Goal: Information Seeking & Learning: Learn about a topic

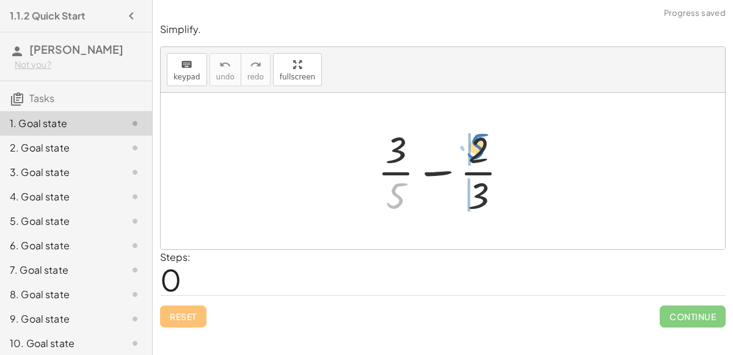
drag, startPoint x: 401, startPoint y: 193, endPoint x: 481, endPoint y: 144, distance: 93.7
click at [481, 144] on div at bounding box center [447, 171] width 153 height 94
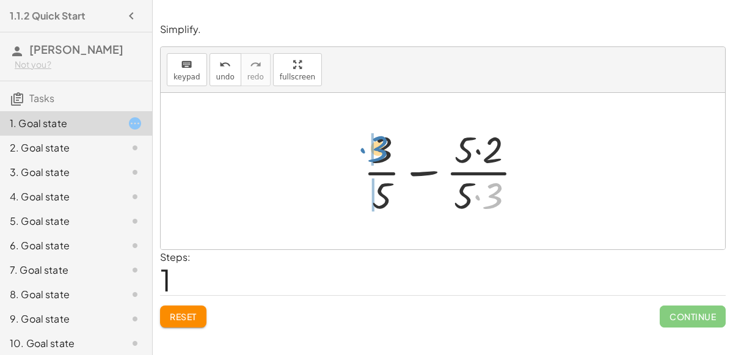
drag, startPoint x: 487, startPoint y: 191, endPoint x: 372, endPoint y: 144, distance: 124.0
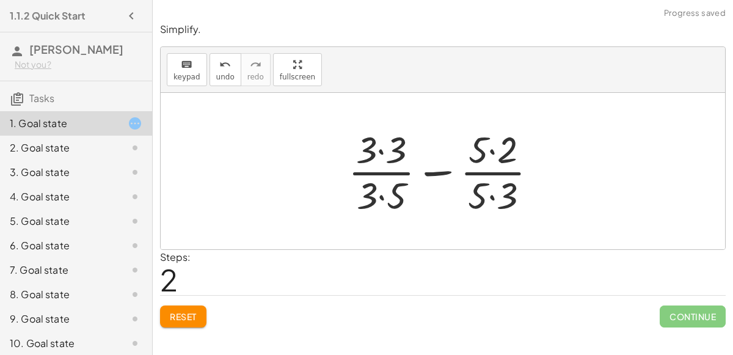
click at [380, 151] on div at bounding box center [447, 171] width 211 height 94
click at [384, 191] on div at bounding box center [446, 171] width 209 height 94
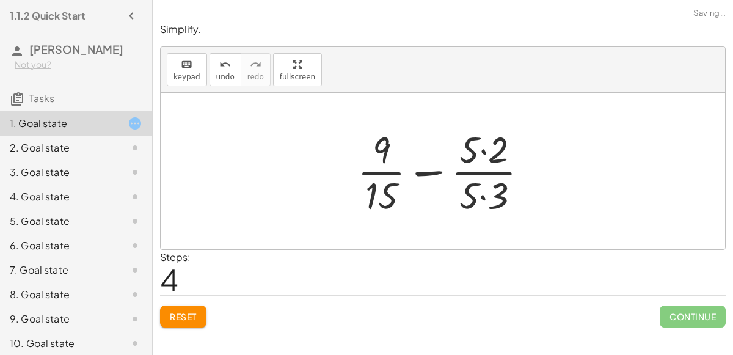
click at [482, 194] on div at bounding box center [447, 171] width 192 height 94
click at [483, 150] on div at bounding box center [448, 171] width 192 height 94
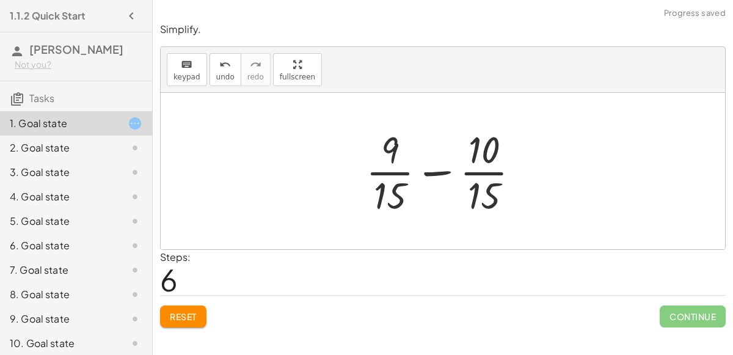
click at [444, 166] on div at bounding box center [448, 171] width 176 height 94
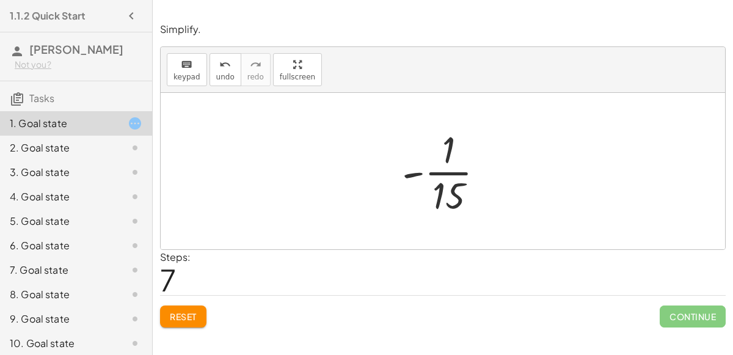
click at [443, 189] on div at bounding box center [448, 171] width 104 height 94
click at [419, 169] on div at bounding box center [448, 171] width 104 height 94
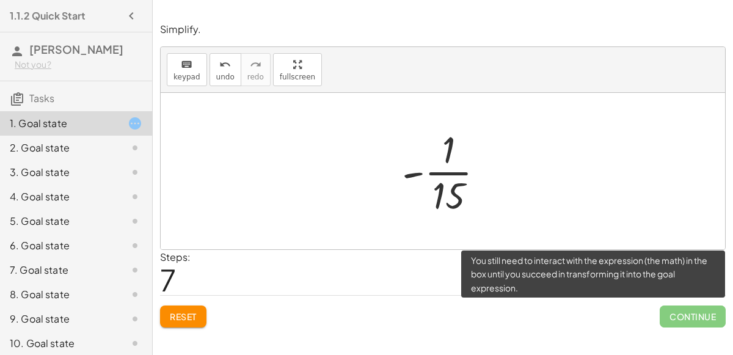
click at [708, 309] on span "Continue" at bounding box center [692, 316] width 66 height 22
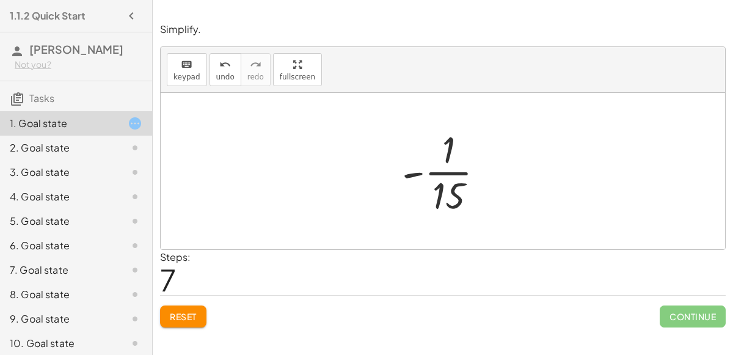
click at [186, 302] on div "Reset Continue" at bounding box center [442, 311] width 565 height 32
click at [190, 313] on span "Reset" at bounding box center [183, 316] width 27 height 11
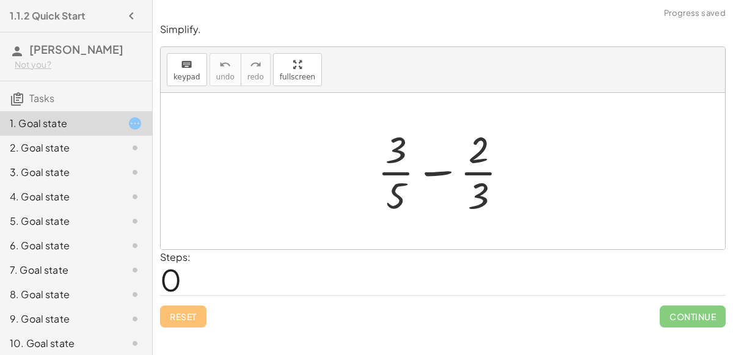
click at [428, 172] on div at bounding box center [447, 171] width 153 height 94
drag, startPoint x: 397, startPoint y: 189, endPoint x: 476, endPoint y: 162, distance: 83.2
click at [476, 162] on div at bounding box center [447, 171] width 153 height 94
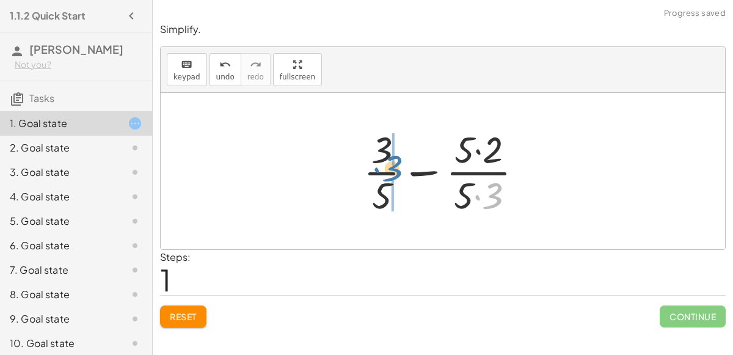
drag, startPoint x: 494, startPoint y: 189, endPoint x: 397, endPoint y: 163, distance: 101.0
click at [397, 163] on div at bounding box center [447, 171] width 181 height 94
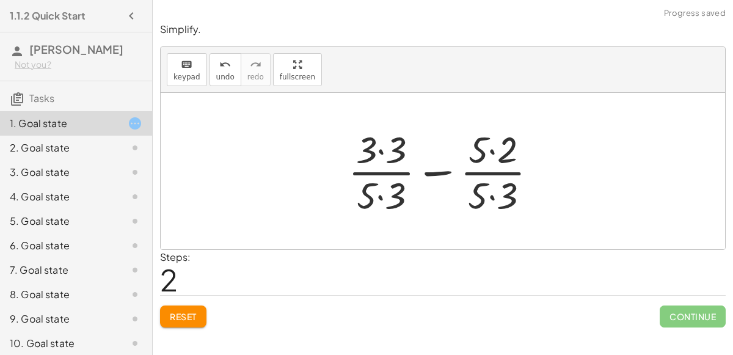
click at [438, 169] on div at bounding box center [447, 171] width 211 height 94
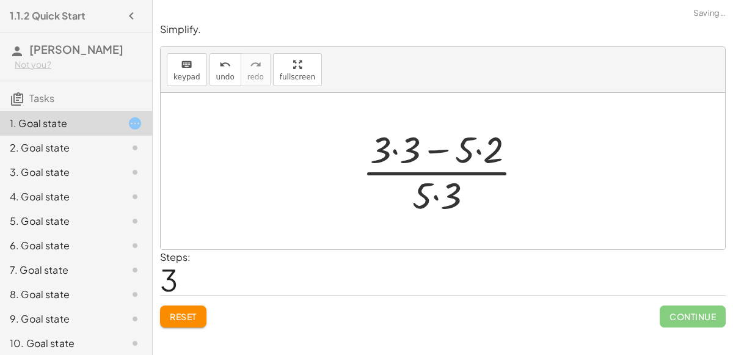
click at [433, 146] on div at bounding box center [447, 171] width 183 height 94
click at [393, 151] on div at bounding box center [447, 171] width 183 height 94
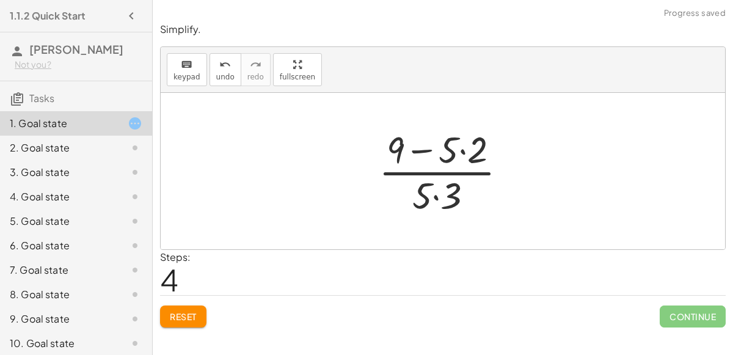
click at [462, 149] on div at bounding box center [447, 171] width 150 height 94
click at [435, 194] on div at bounding box center [447, 171] width 132 height 94
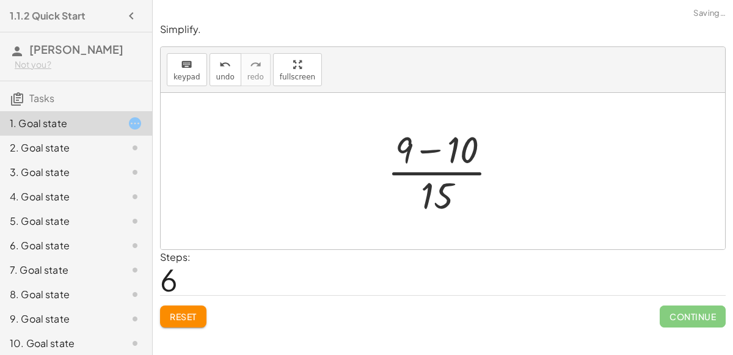
click at [427, 148] on div at bounding box center [447, 171] width 132 height 94
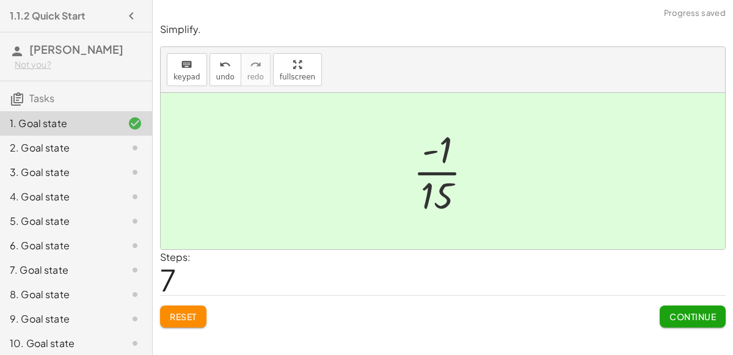
click at [701, 319] on span "Continue" at bounding box center [692, 316] width 46 height 11
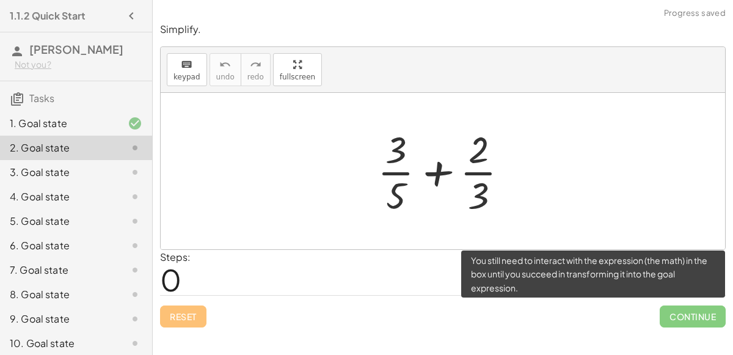
click at [0, 282] on div "6. Goal state" at bounding box center [76, 294] width 152 height 24
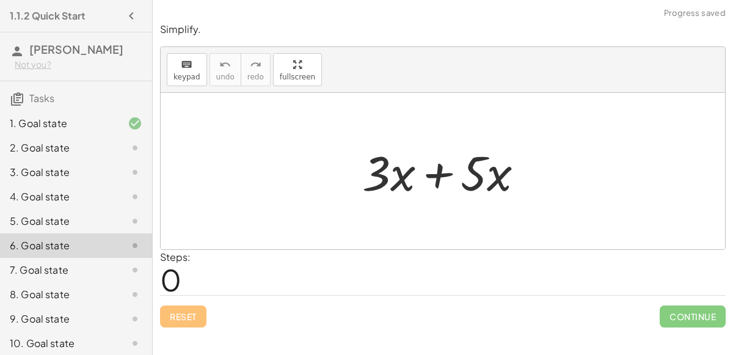
click at [48, 153] on div "2. Goal state" at bounding box center [59, 147] width 98 height 15
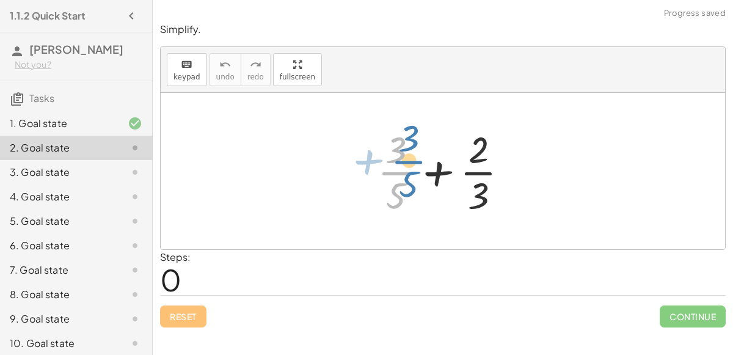
drag, startPoint x: 405, startPoint y: 181, endPoint x: 414, endPoint y: 176, distance: 10.1
click at [414, 176] on div at bounding box center [447, 171] width 153 height 94
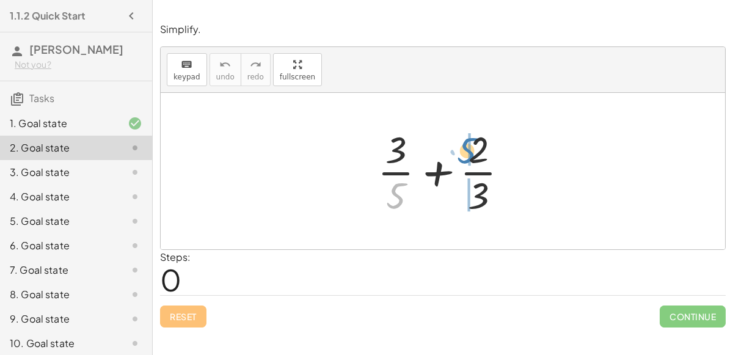
drag, startPoint x: 400, startPoint y: 190, endPoint x: 471, endPoint y: 146, distance: 83.7
click at [471, 146] on div at bounding box center [447, 171] width 153 height 94
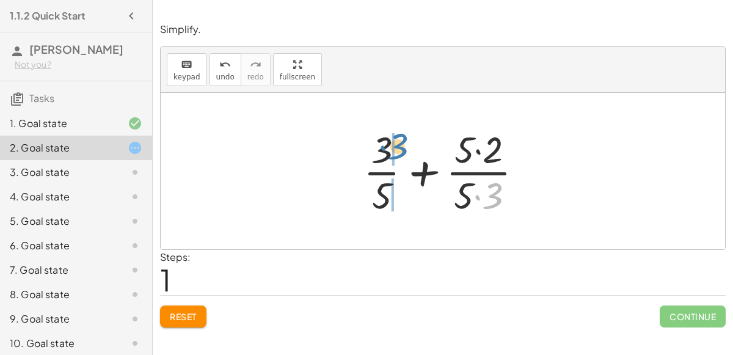
drag, startPoint x: 487, startPoint y: 194, endPoint x: 392, endPoint y: 145, distance: 107.3
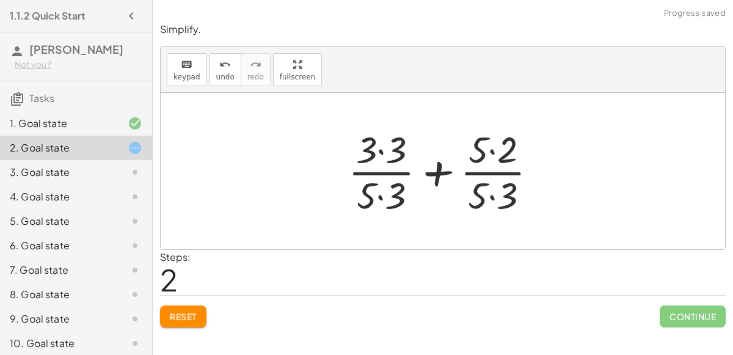
click at [439, 172] on div at bounding box center [447, 171] width 211 height 94
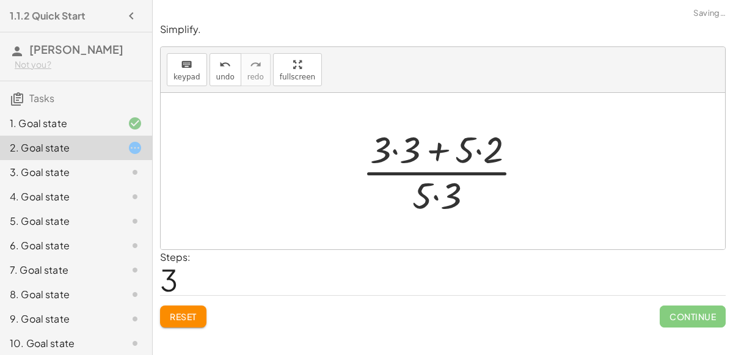
click at [436, 195] on div at bounding box center [447, 171] width 183 height 94
click at [436, 149] on div at bounding box center [447, 171] width 183 height 94
click at [394, 152] on div at bounding box center [447, 171] width 183 height 94
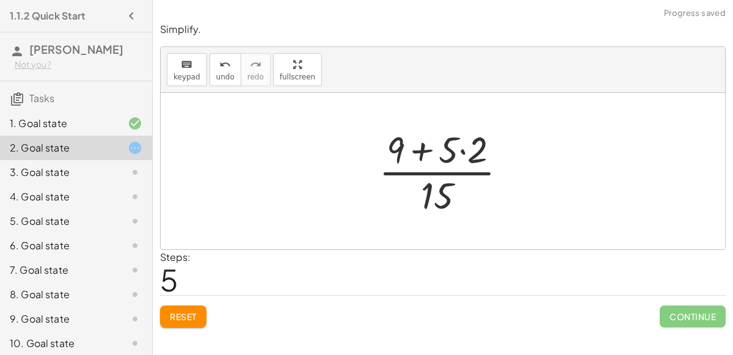
click at [460, 149] on div at bounding box center [447, 171] width 150 height 94
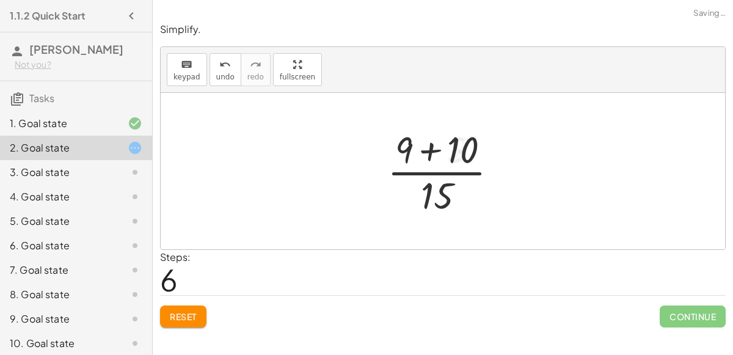
click at [432, 149] on div at bounding box center [447, 171] width 132 height 94
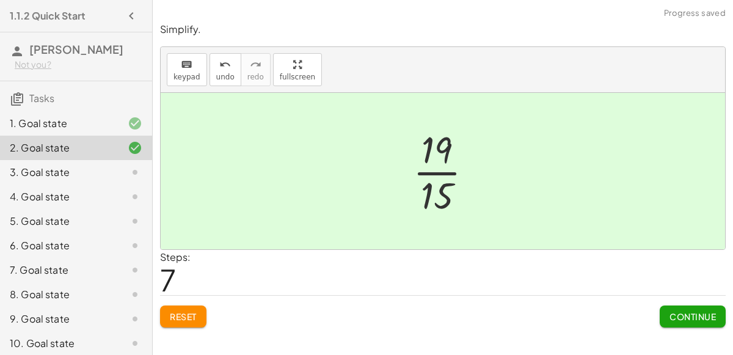
click at [698, 312] on span "Continue" at bounding box center [692, 316] width 46 height 11
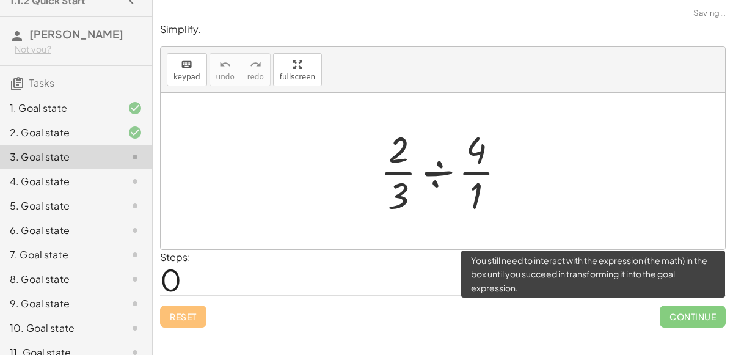
scroll to position [18, 0]
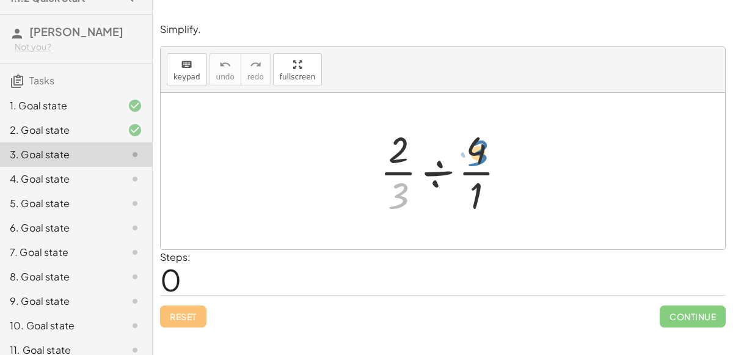
drag, startPoint x: 400, startPoint y: 195, endPoint x: 480, endPoint y: 152, distance: 90.1
click at [480, 152] on div at bounding box center [448, 171] width 148 height 94
click at [436, 175] on div at bounding box center [448, 171] width 148 height 94
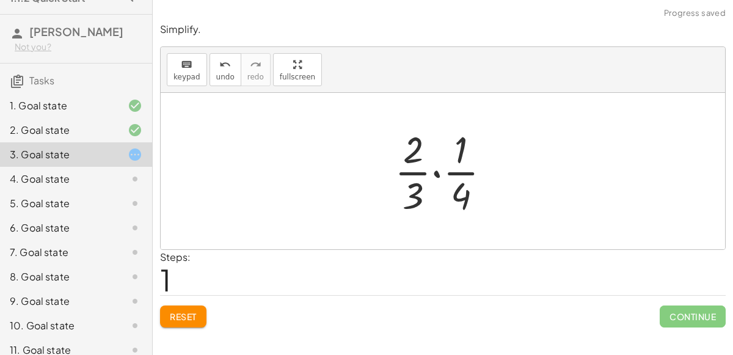
click at [436, 175] on div at bounding box center [447, 171] width 118 height 94
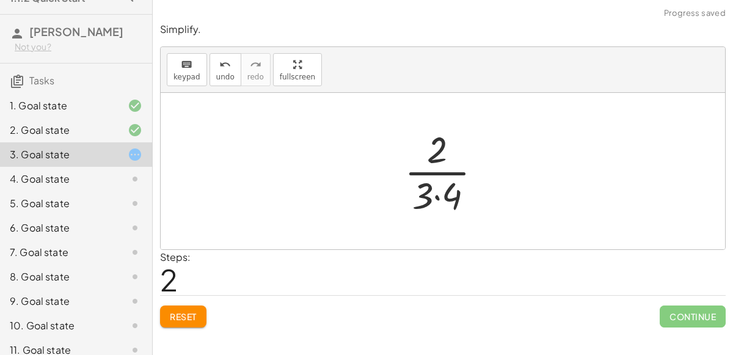
click at [432, 197] on div at bounding box center [448, 171] width 100 height 94
click at [437, 197] on div at bounding box center [448, 171] width 100 height 94
click at [440, 142] on div at bounding box center [448, 171] width 82 height 94
click at [438, 180] on div at bounding box center [448, 171] width 82 height 94
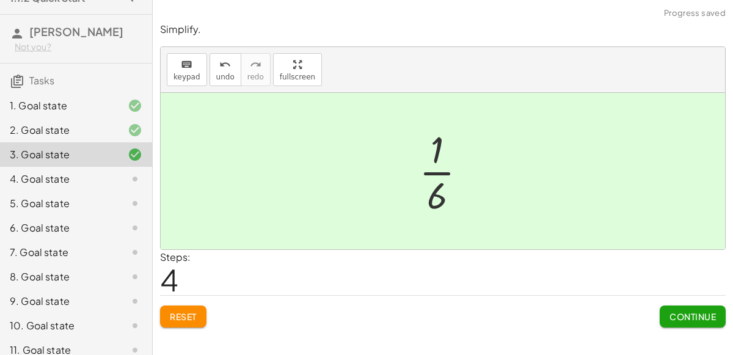
click at [700, 311] on span "Continue" at bounding box center [692, 316] width 46 height 11
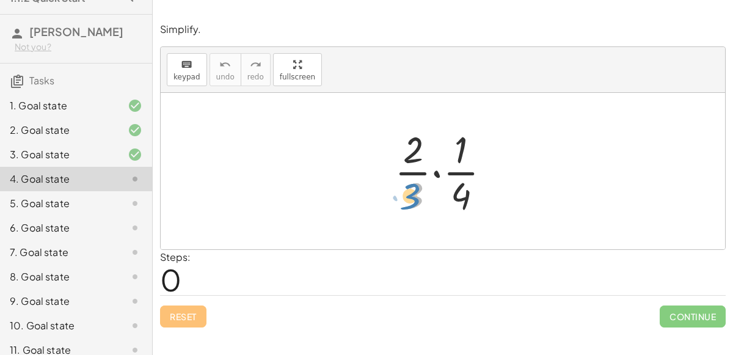
click at [412, 198] on div at bounding box center [447, 171] width 118 height 94
click at [436, 170] on div at bounding box center [447, 171] width 118 height 94
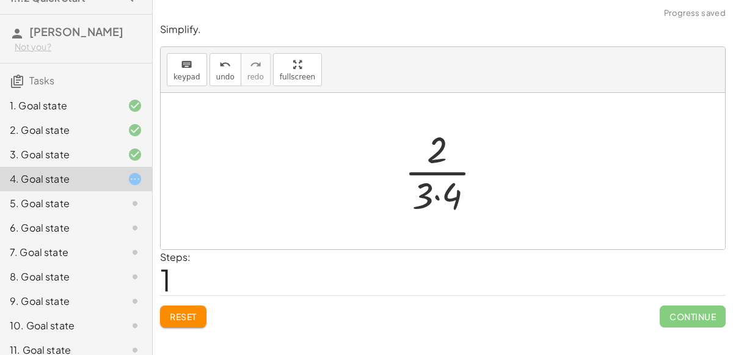
click at [441, 196] on div at bounding box center [448, 171] width 100 height 94
click at [432, 199] on div at bounding box center [448, 171] width 82 height 94
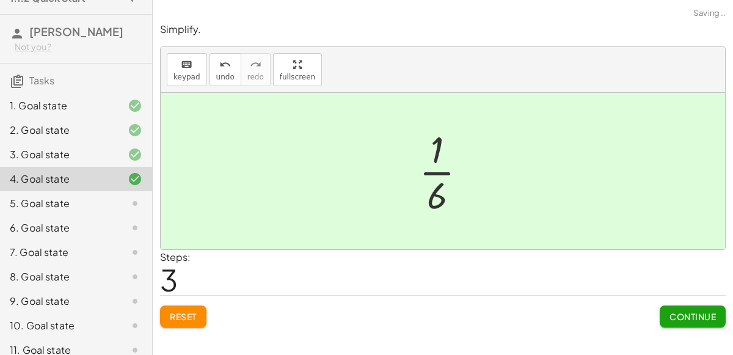
click at [706, 305] on button "Continue" at bounding box center [692, 316] width 66 height 22
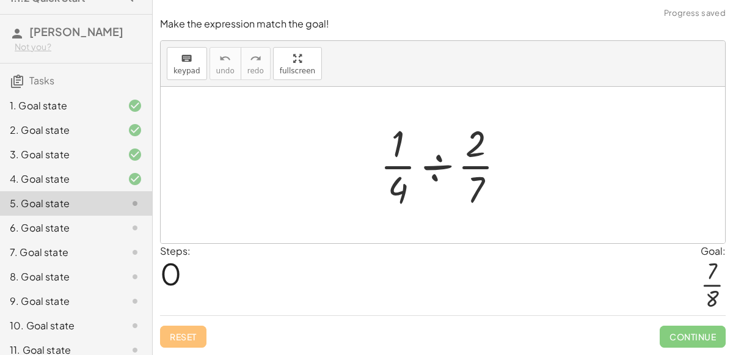
click at [433, 164] on div at bounding box center [447, 165] width 147 height 94
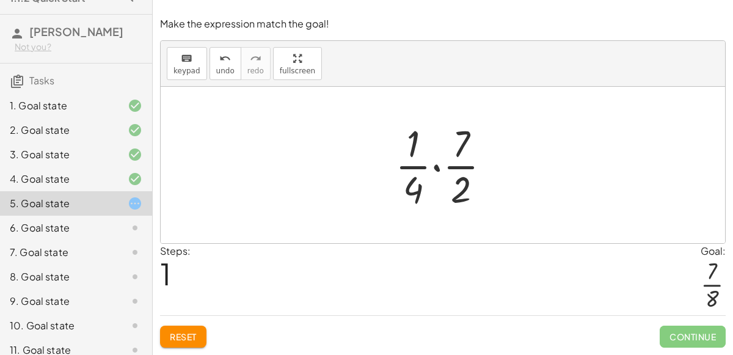
click at [433, 167] on div at bounding box center [447, 165] width 117 height 94
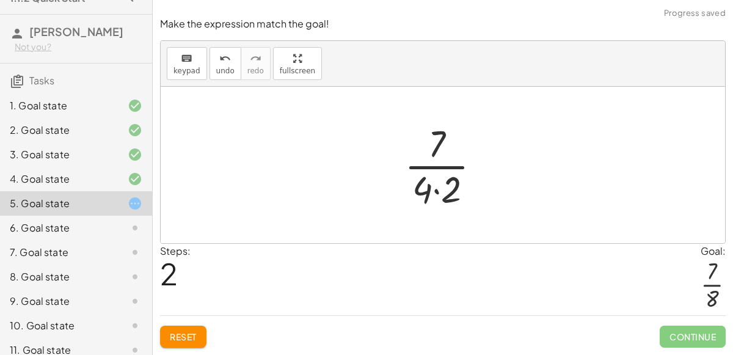
click at [435, 191] on div at bounding box center [447, 165] width 98 height 94
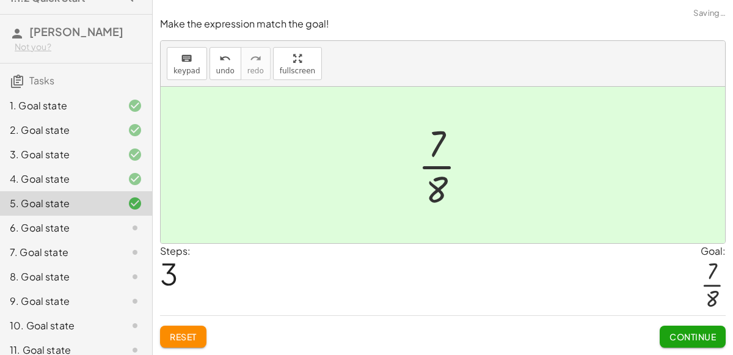
click at [682, 327] on button "Continue" at bounding box center [692, 336] width 66 height 22
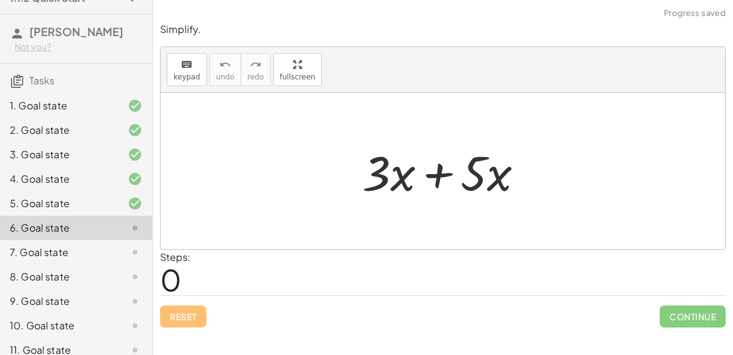
click at [442, 166] on div at bounding box center [448, 171] width 184 height 63
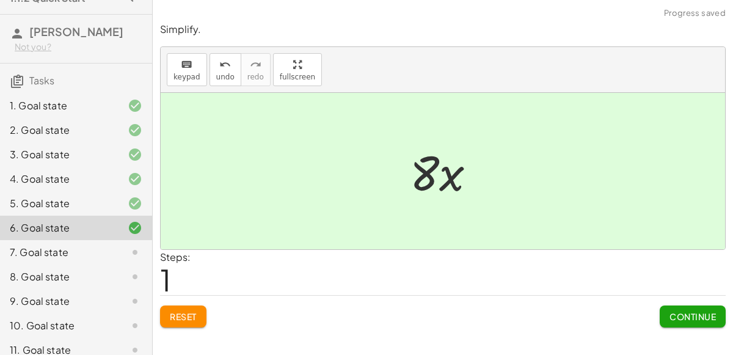
click at [690, 311] on span "Continue" at bounding box center [692, 316] width 46 height 11
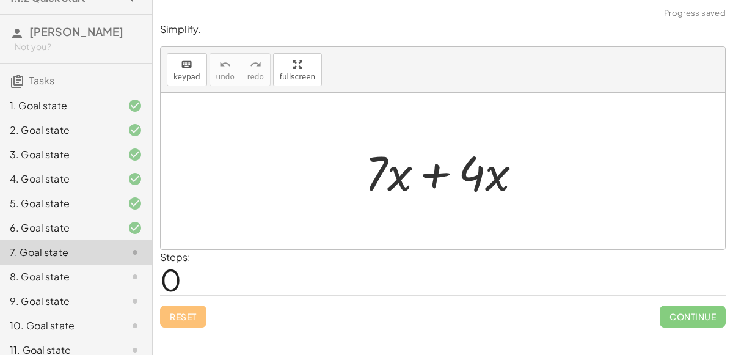
click at [436, 174] on div at bounding box center [447, 171] width 179 height 63
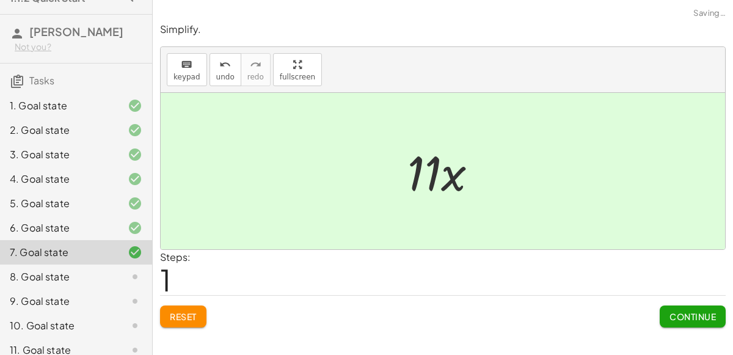
click at [698, 311] on span "Continue" at bounding box center [692, 316] width 46 height 11
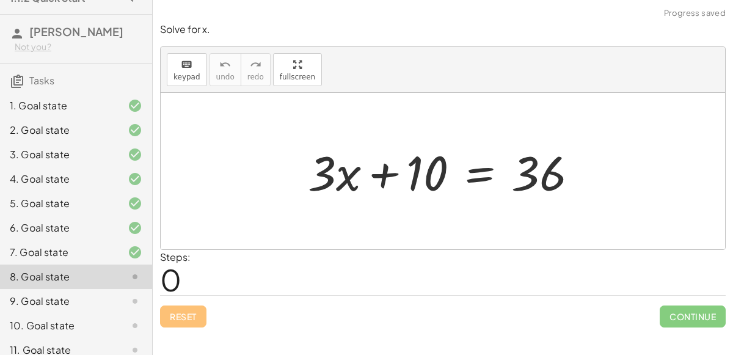
click at [482, 172] on div at bounding box center [448, 171] width 292 height 63
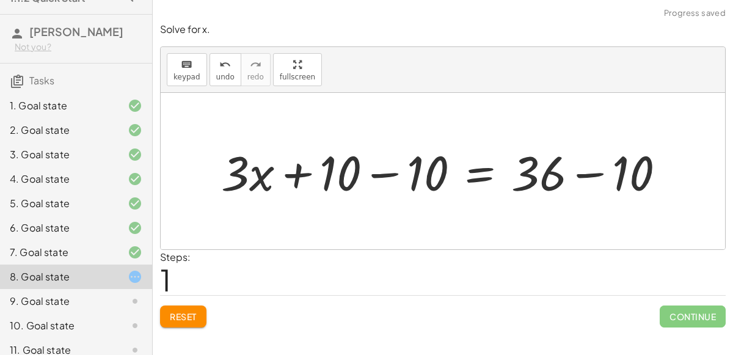
click at [389, 174] on div at bounding box center [448, 171] width 466 height 63
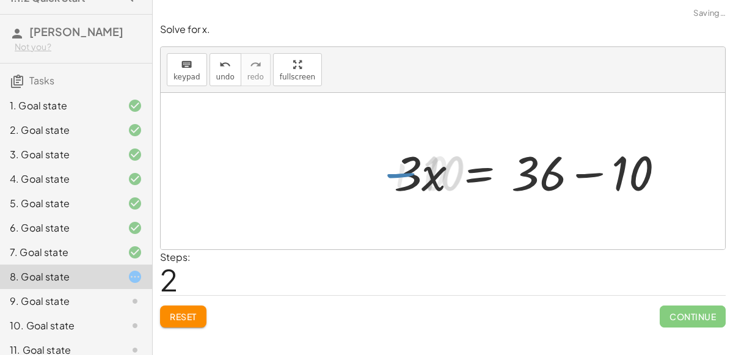
click at [579, 172] on div at bounding box center [534, 171] width 292 height 63
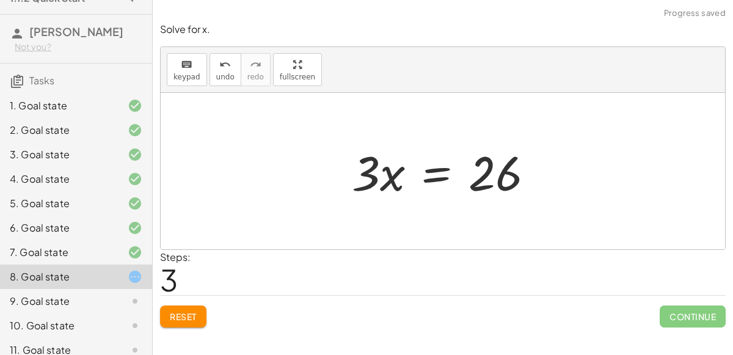
click at [441, 176] on div at bounding box center [448, 171] width 204 height 63
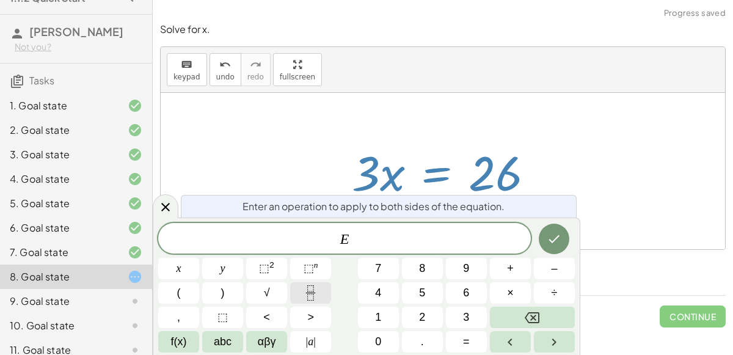
click at [301, 288] on button "Fraction" at bounding box center [310, 292] width 41 height 21
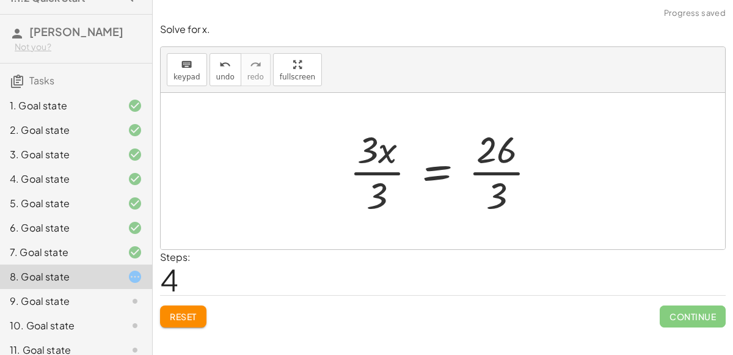
click at [384, 170] on div at bounding box center [447, 171] width 209 height 94
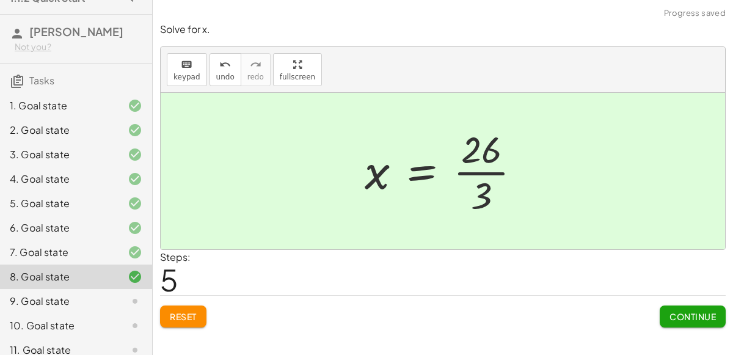
click at [676, 308] on button "Continue" at bounding box center [692, 316] width 66 height 22
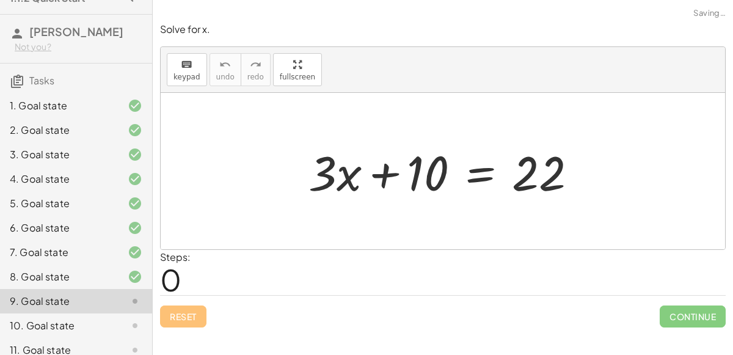
click at [474, 176] on div at bounding box center [447, 171] width 291 height 63
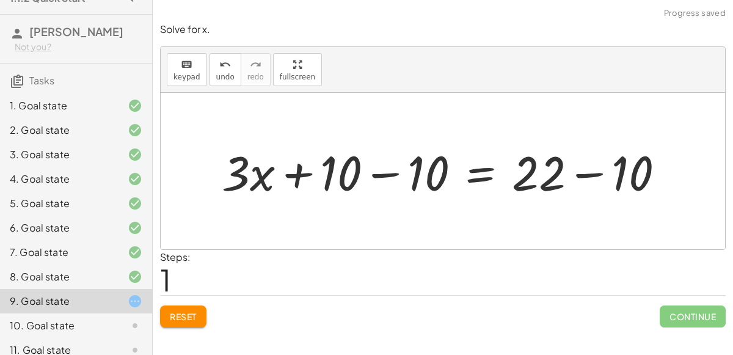
click at [386, 176] on div at bounding box center [447, 171] width 465 height 63
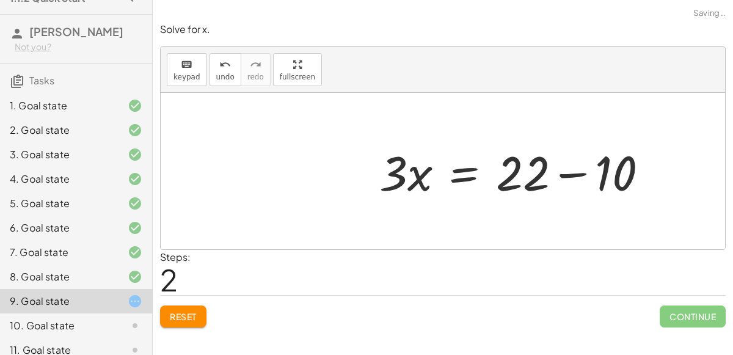
click at [576, 174] on div at bounding box center [518, 171] width 291 height 63
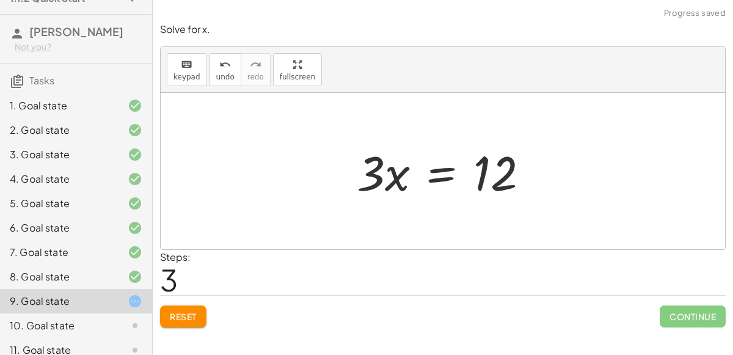
click at [443, 166] on div at bounding box center [447, 171] width 194 height 63
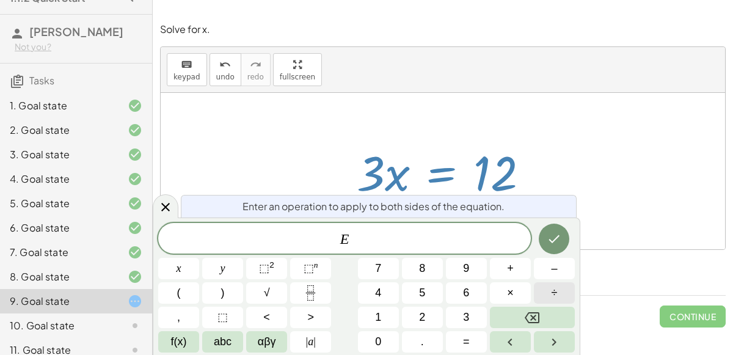
click at [549, 292] on button "÷" at bounding box center [554, 292] width 41 height 21
click at [533, 322] on icon "Backspace" at bounding box center [531, 317] width 15 height 11
click at [306, 292] on icon "Fraction" at bounding box center [310, 292] width 15 height 15
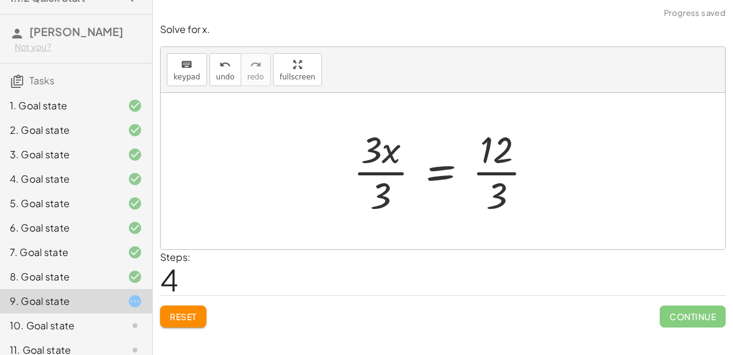
click at [397, 168] on div at bounding box center [447, 171] width 201 height 94
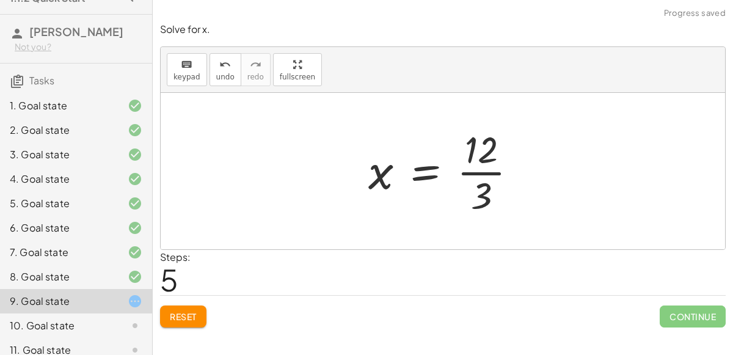
click at [485, 172] on div at bounding box center [447, 171] width 171 height 94
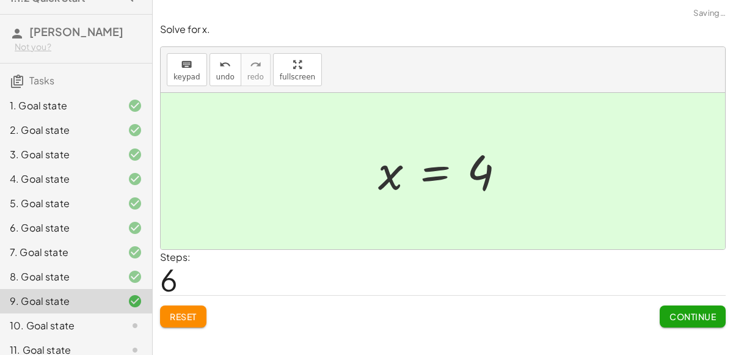
click at [695, 319] on span "Continue" at bounding box center [692, 316] width 46 height 11
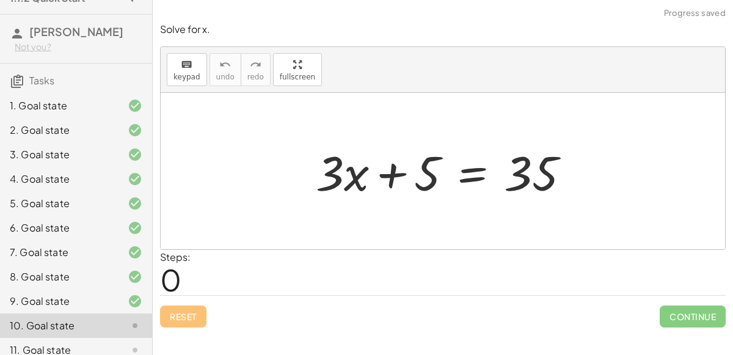
click at [463, 172] on div at bounding box center [447, 171] width 276 height 63
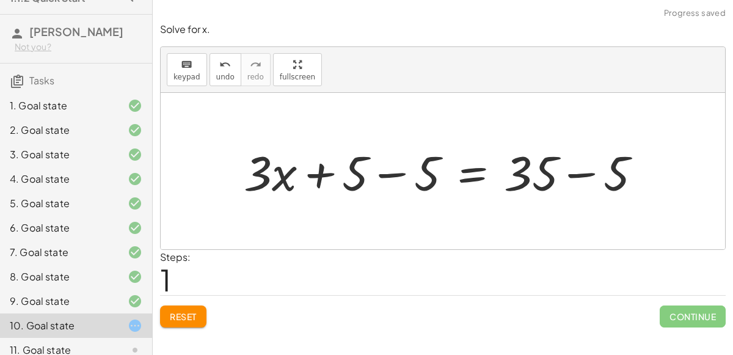
click at [399, 170] on div at bounding box center [446, 171] width 419 height 63
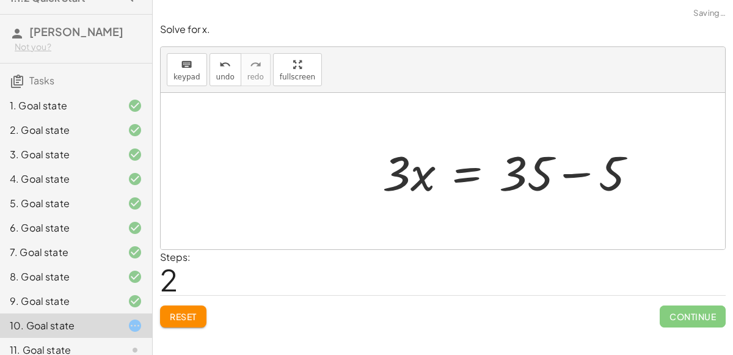
click at [565, 168] on div at bounding box center [514, 171] width 276 height 63
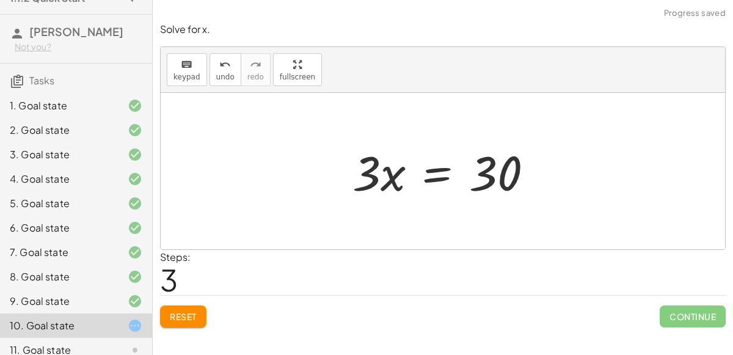
click at [425, 175] on div at bounding box center [447, 171] width 202 height 63
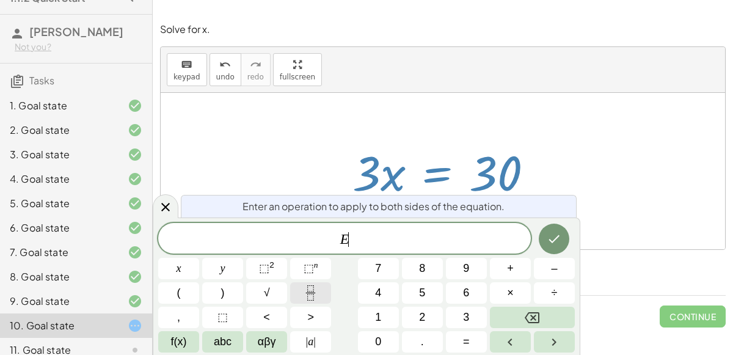
click at [314, 295] on icon "Fraction" at bounding box center [310, 292] width 15 height 15
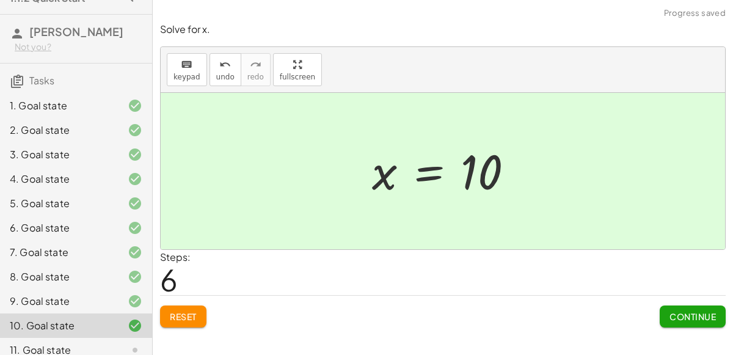
click at [692, 324] on button "Continue" at bounding box center [692, 316] width 66 height 22
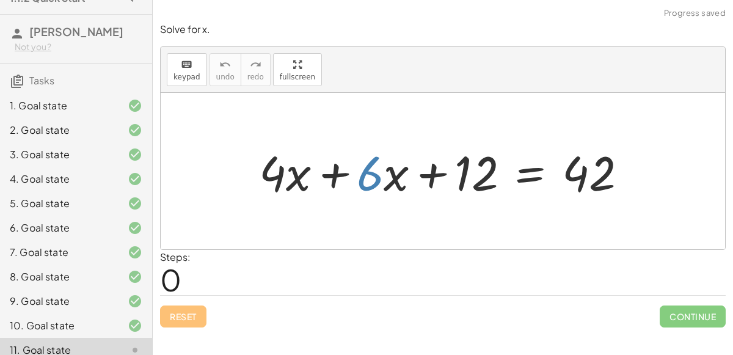
click at [371, 171] on div at bounding box center [448, 171] width 390 height 63
click at [339, 171] on div at bounding box center [448, 171] width 390 height 63
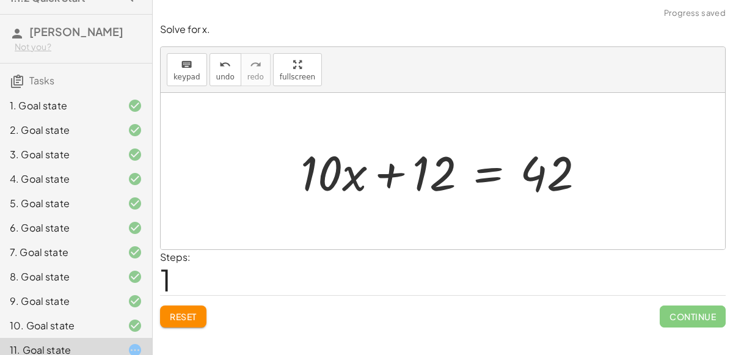
click at [482, 171] on div at bounding box center [447, 171] width 306 height 63
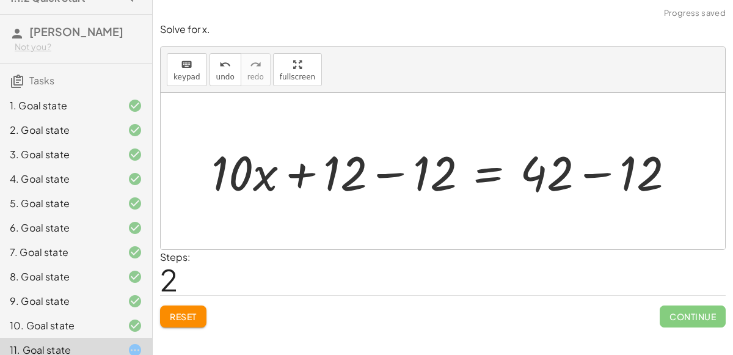
click at [399, 169] on div at bounding box center [447, 171] width 485 height 63
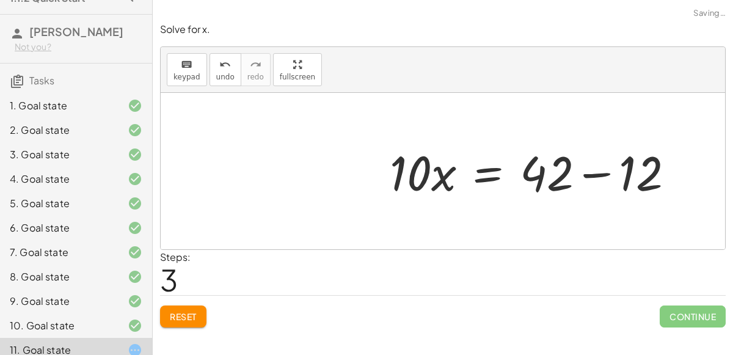
click at [593, 167] on div at bounding box center [536, 171] width 306 height 63
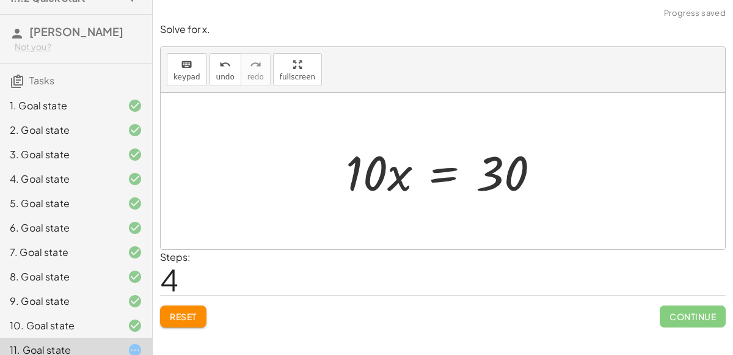
click at [443, 166] on div at bounding box center [446, 171] width 215 height 63
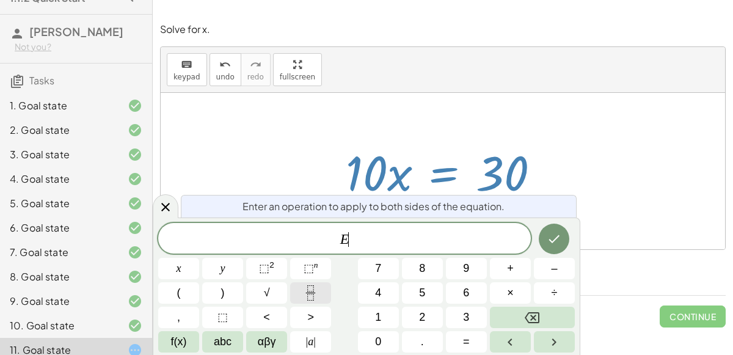
click at [319, 284] on button "Fraction" at bounding box center [310, 292] width 41 height 21
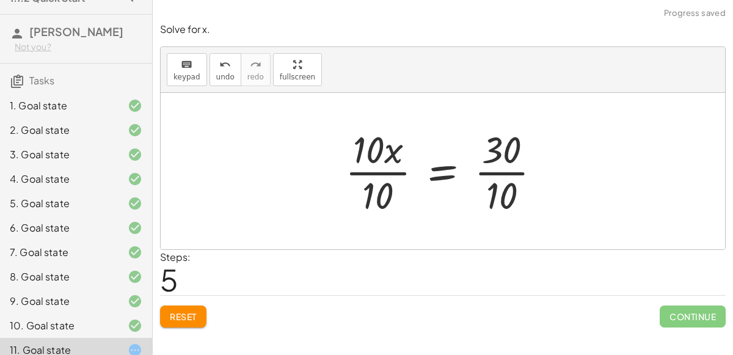
click at [389, 173] on div at bounding box center [448, 171] width 218 height 94
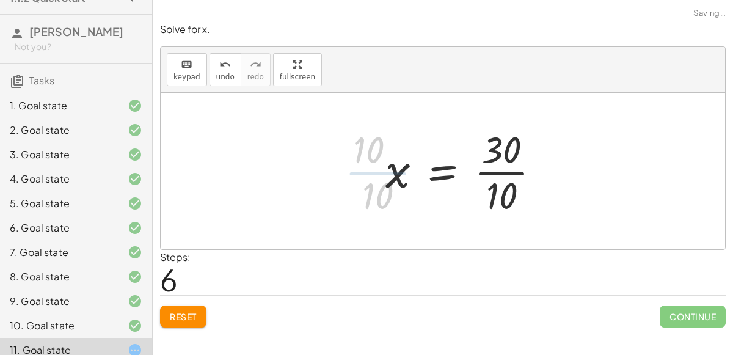
click at [496, 165] on div at bounding box center [467, 171] width 177 height 94
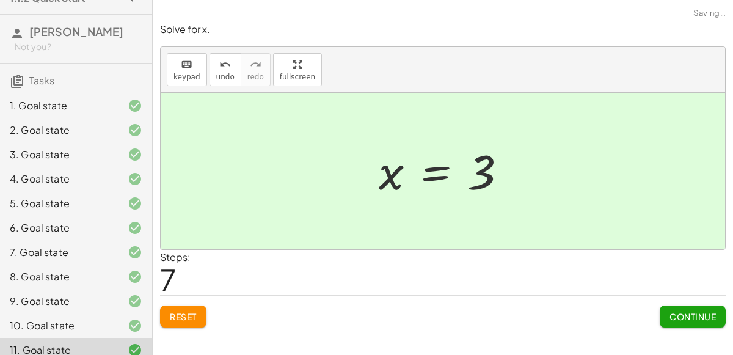
click at [676, 305] on button "Continue" at bounding box center [692, 316] width 66 height 22
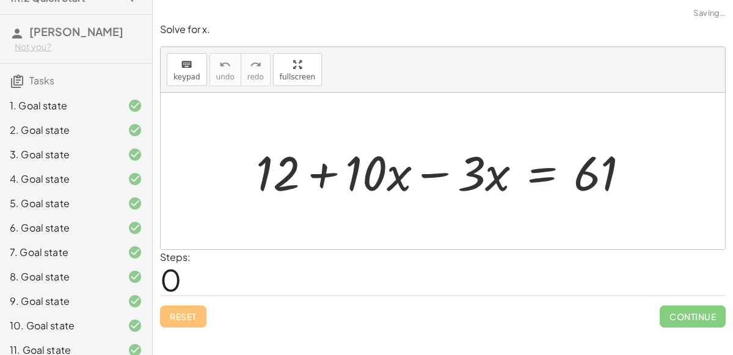
scroll to position [53, 0]
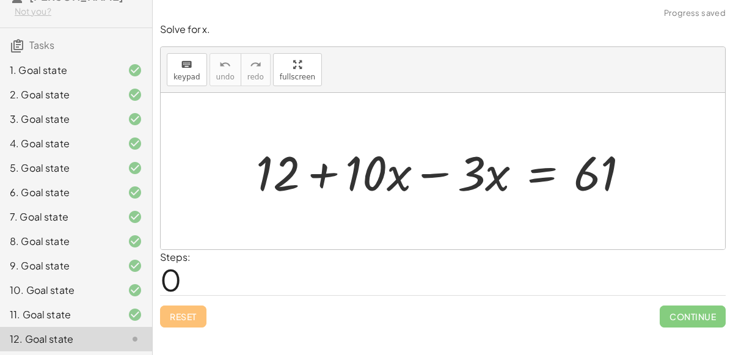
click at [433, 172] on div at bounding box center [448, 171] width 396 height 63
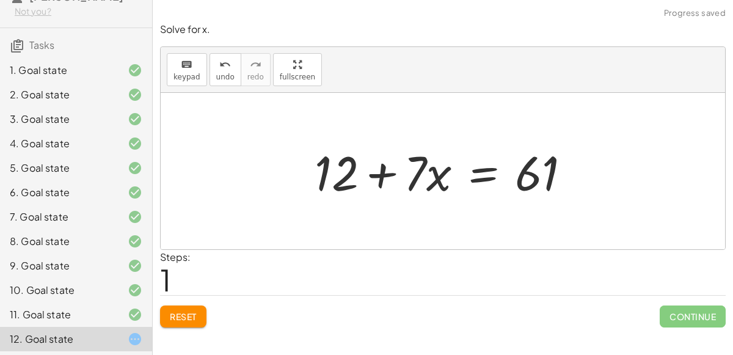
click at [499, 173] on div at bounding box center [447, 171] width 278 height 63
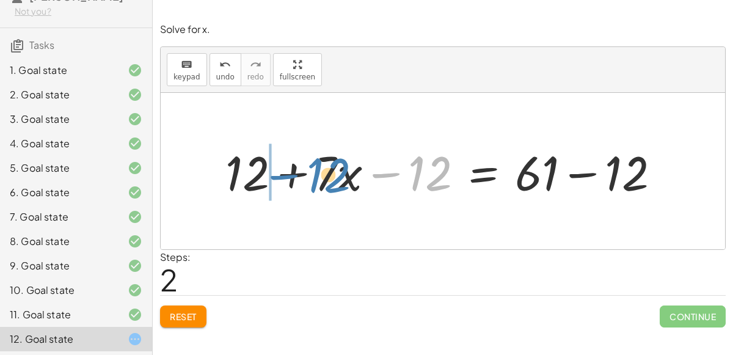
drag, startPoint x: 385, startPoint y: 172, endPoint x: 283, endPoint y: 173, distance: 101.9
click at [283, 173] on div at bounding box center [447, 171] width 457 height 63
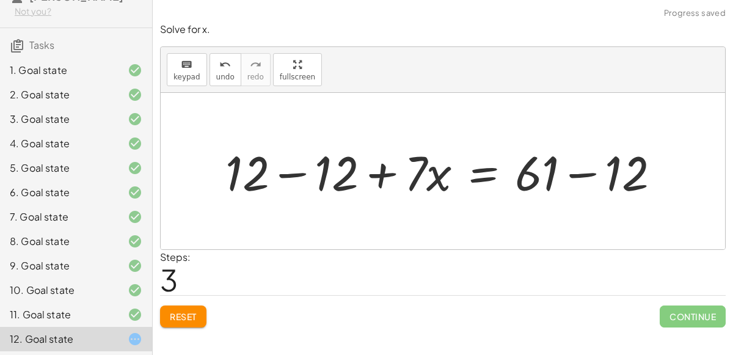
click at [283, 173] on div at bounding box center [447, 171] width 457 height 63
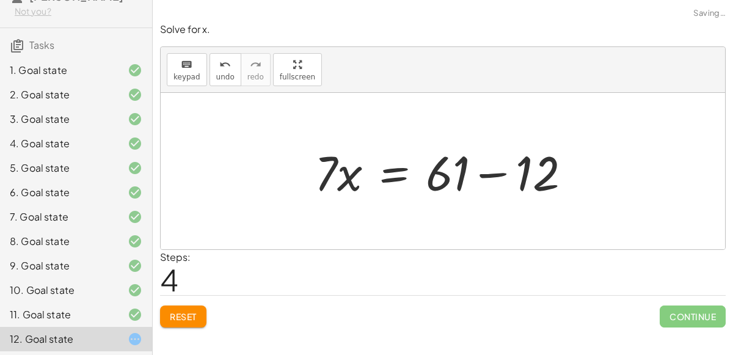
click at [493, 170] on div at bounding box center [447, 171] width 278 height 63
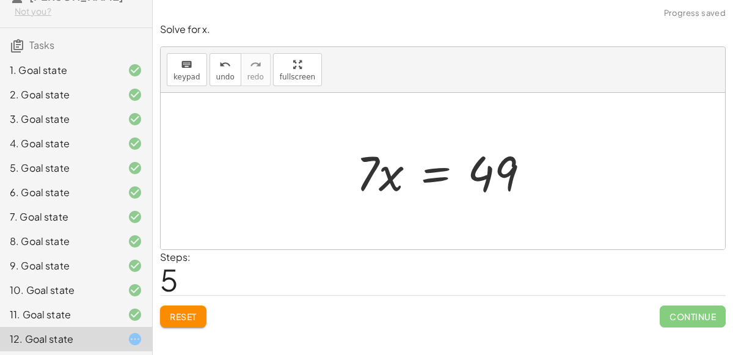
click at [398, 170] on div at bounding box center [447, 171] width 195 height 63
click at [420, 174] on div at bounding box center [447, 171] width 195 height 63
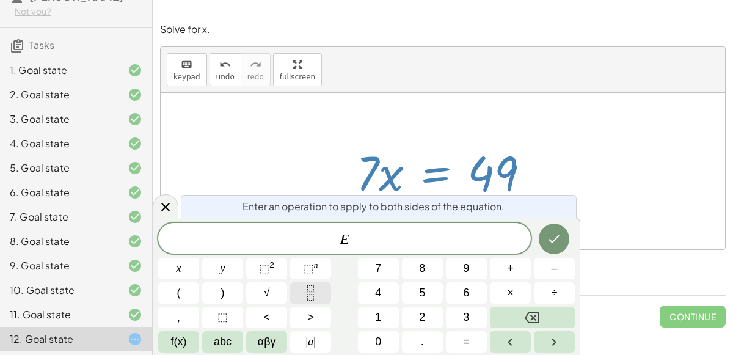
click at [305, 290] on icon "Fraction" at bounding box center [310, 292] width 15 height 15
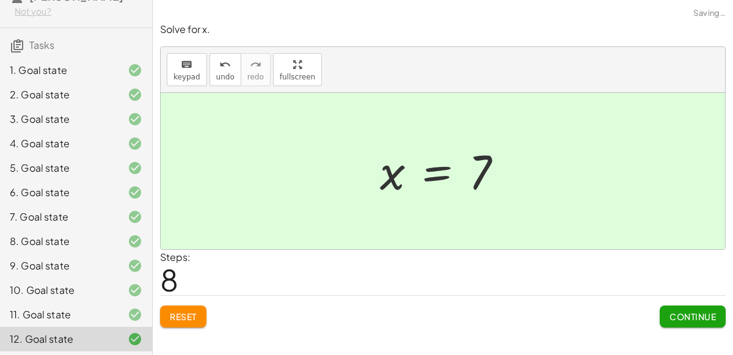
click at [676, 316] on span "Continue" at bounding box center [692, 316] width 46 height 11
